Goal: Information Seeking & Learning: Understand process/instructions

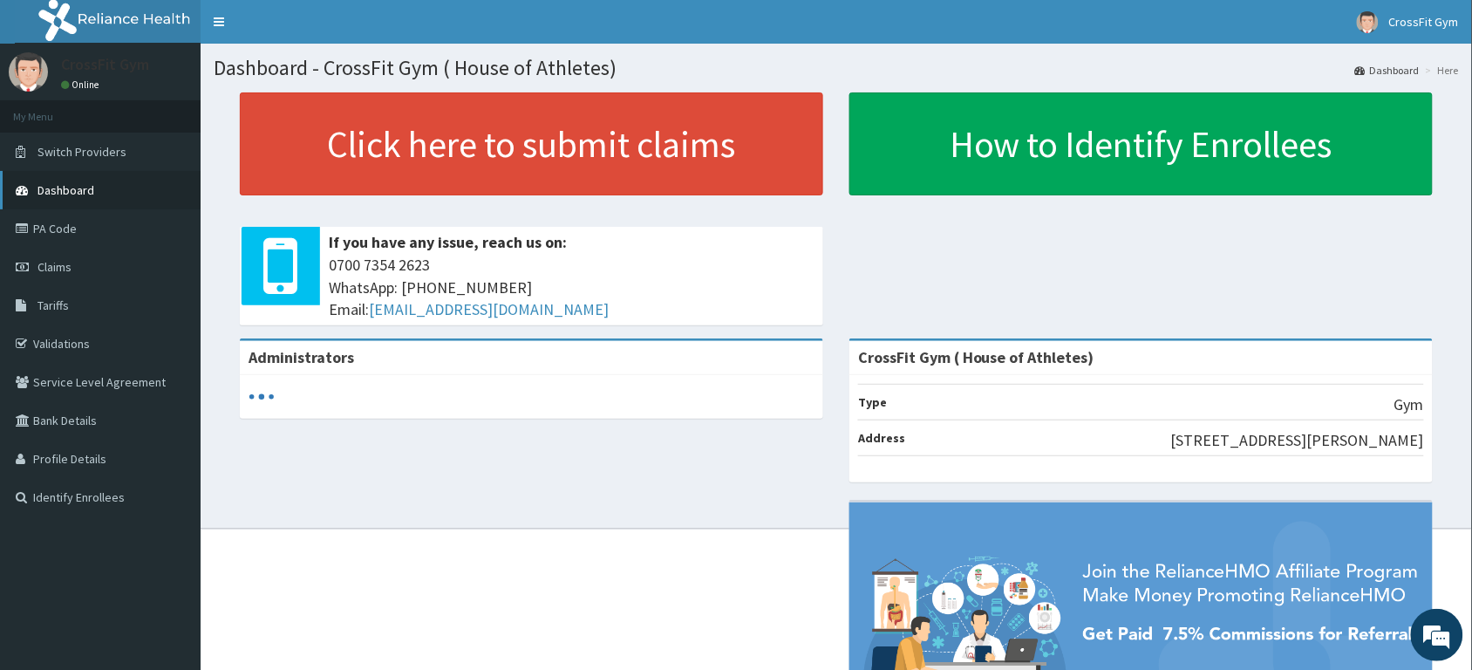
click at [79, 183] on span "Dashboard" at bounding box center [65, 190] width 57 height 16
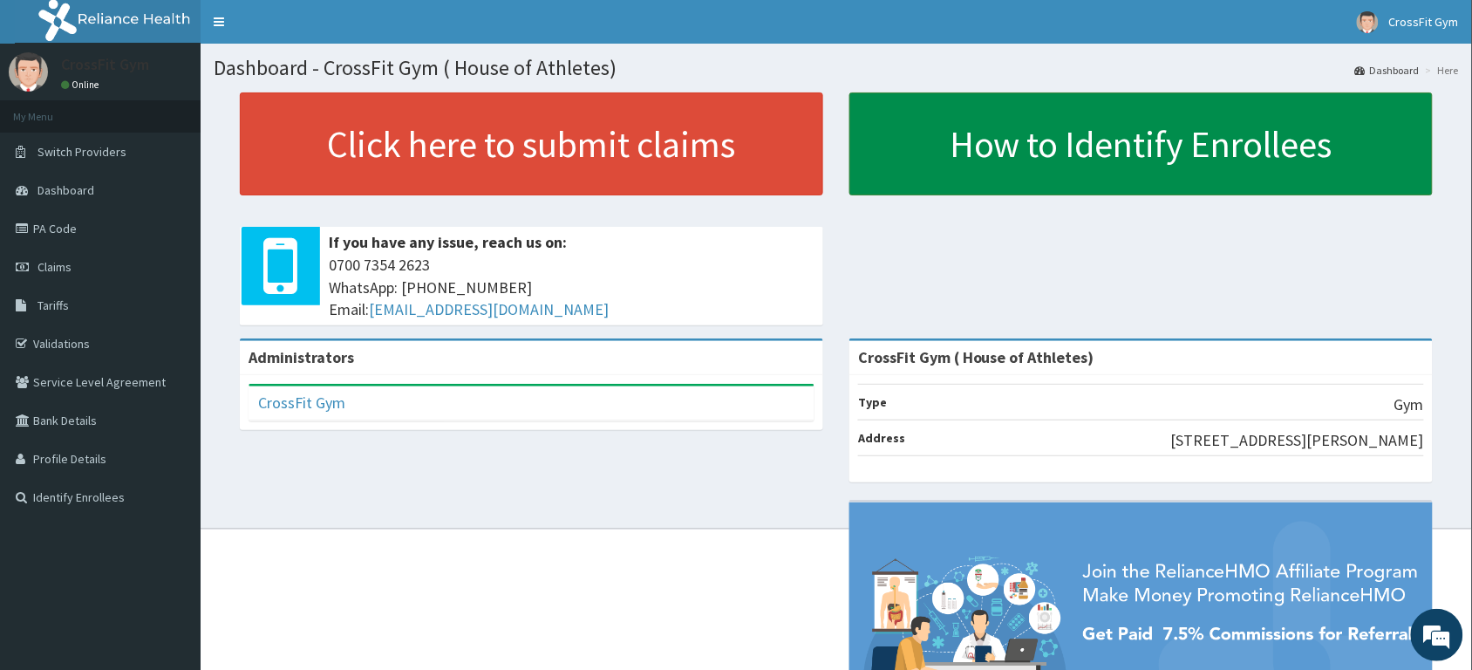
click at [1003, 148] on link "How to Identify Enrollees" at bounding box center [1140, 143] width 583 height 103
